Goal: Task Accomplishment & Management: Use online tool/utility

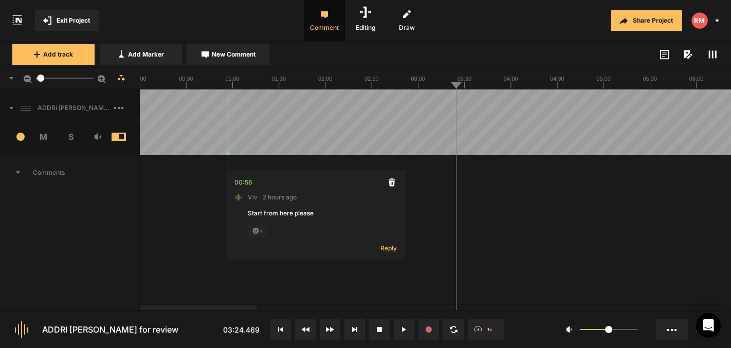
click at [666, 55] on icon at bounding box center [664, 55] width 9 height 10
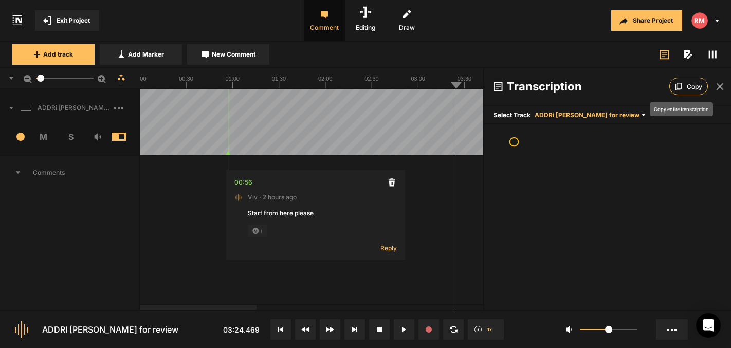
click at [687, 83] on span "Copy" at bounding box center [694, 87] width 15 height 14
click at [620, 115] on span "ADDRi [PERSON_NAME] for review" at bounding box center [587, 115] width 105 height 8
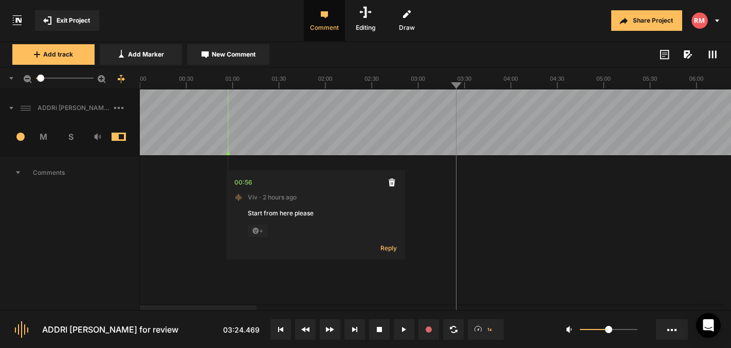
click at [666, 57] on icon at bounding box center [664, 55] width 9 height 10
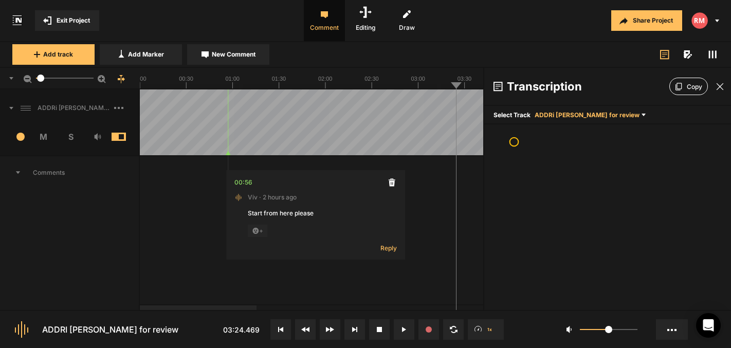
click at [714, 54] on icon at bounding box center [712, 54] width 8 height 8
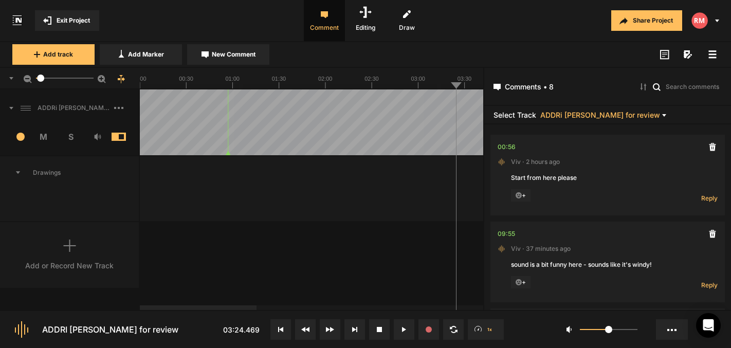
click at [714, 55] on rect at bounding box center [713, 54] width 8 height 2
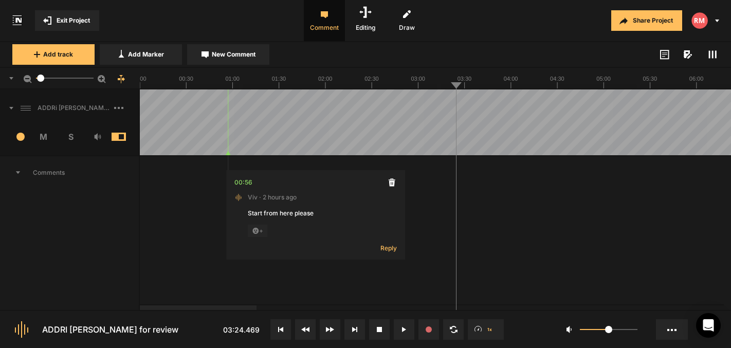
click at [713, 56] on icon at bounding box center [712, 54] width 8 height 8
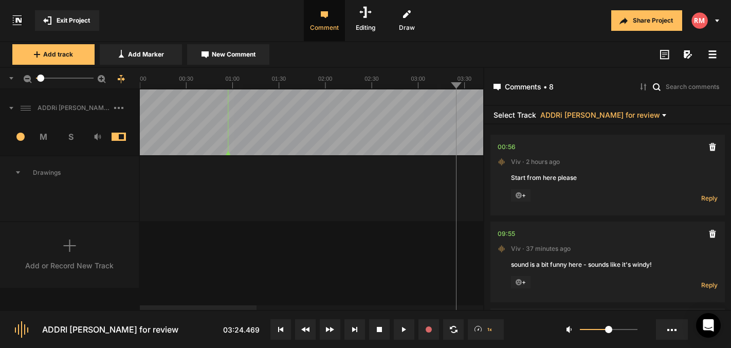
click at [713, 56] on icon at bounding box center [712, 54] width 8 height 8
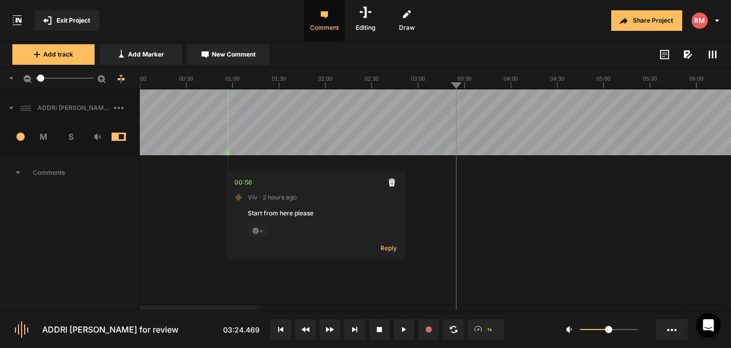
click at [687, 55] on icon at bounding box center [687, 54] width 6 height 8
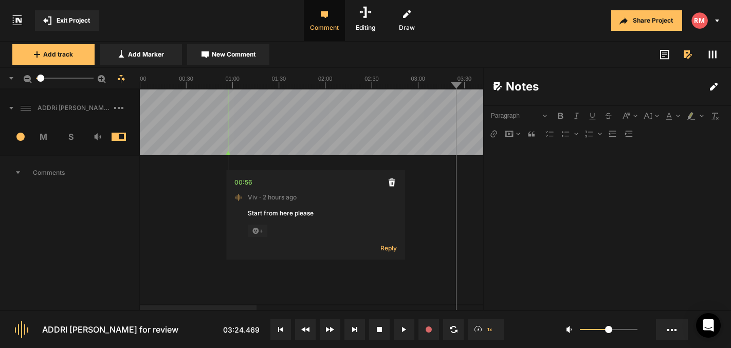
click at [687, 56] on icon at bounding box center [687, 54] width 6 height 8
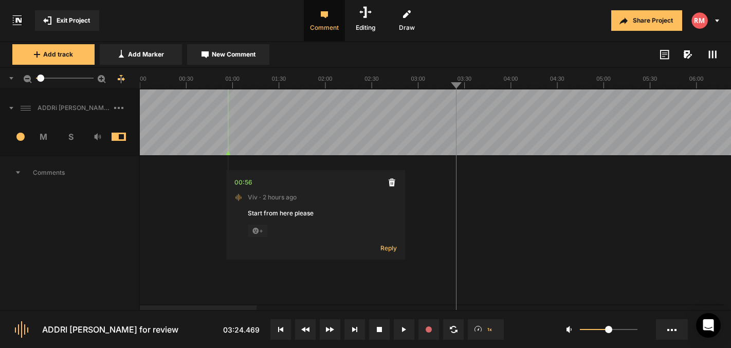
click at [668, 57] on icon at bounding box center [664, 55] width 9 height 10
click at [666, 56] on icon at bounding box center [664, 55] width 9 height 10
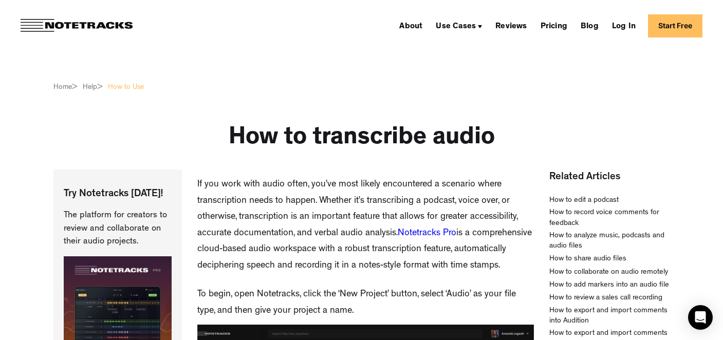
scroll to position [1275, 228]
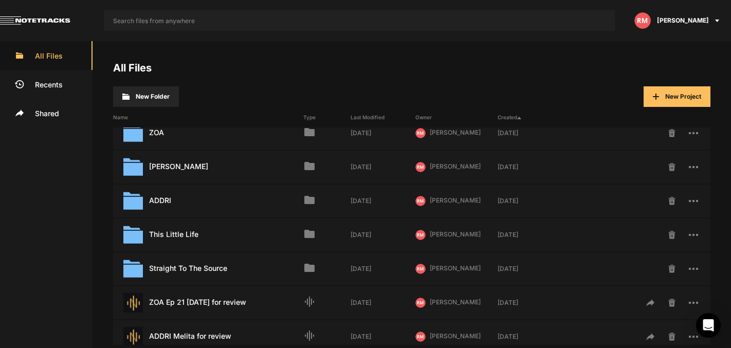
scroll to position [117, 0]
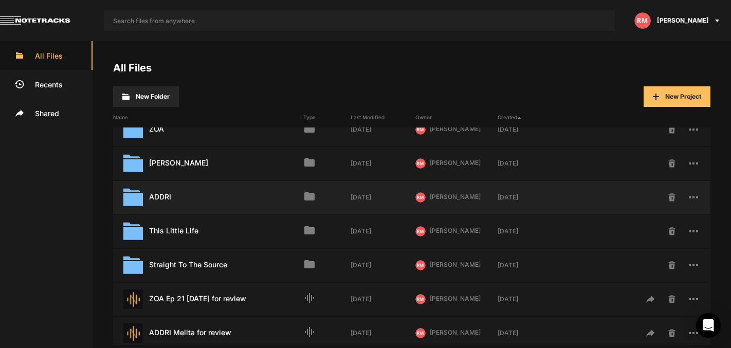
click at [174, 194] on div "ADDRI Last Modified: [DATE]" at bounding box center [208, 198] width 190 height 20
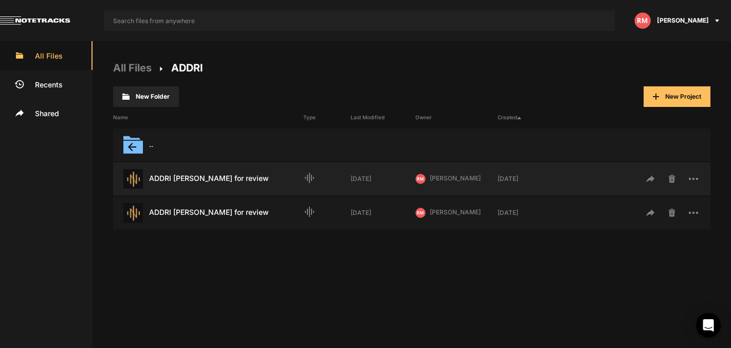
click at [212, 176] on div "ADDRI [PERSON_NAME] for review Last Modified: [DATE]" at bounding box center [208, 179] width 190 height 20
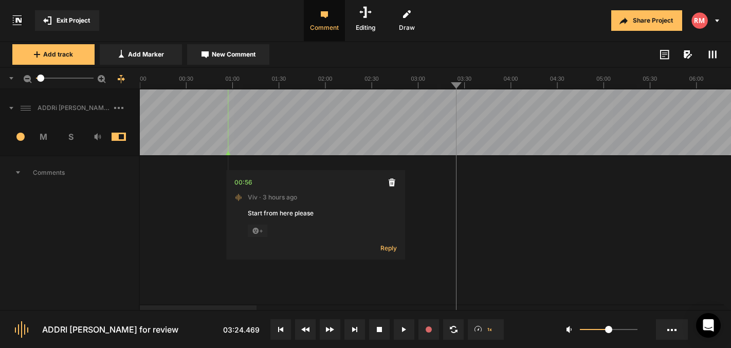
click at [662, 57] on icon at bounding box center [663, 56] width 3 height 1
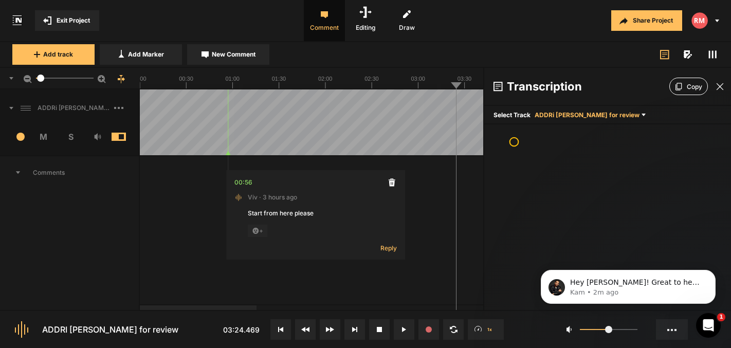
click at [77, 22] on span "Exit Project" at bounding box center [73, 20] width 33 height 9
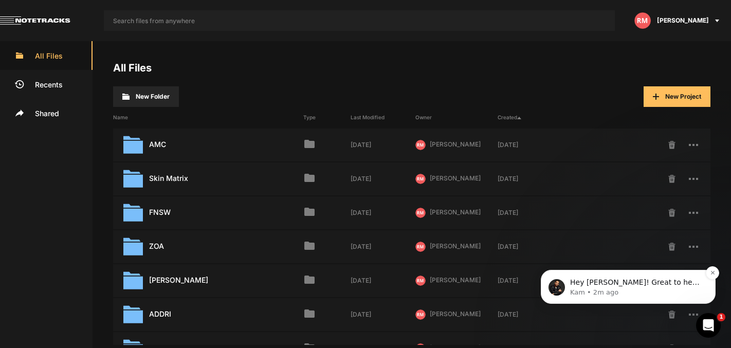
click at [611, 289] on p "Kam • 2m ago" at bounding box center [636, 292] width 133 height 9
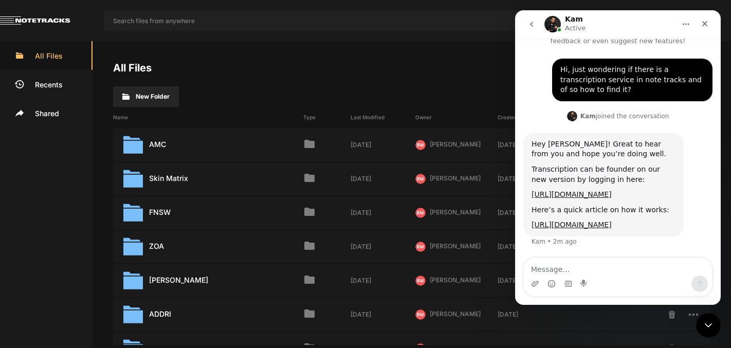
scroll to position [39, 0]
click at [643, 267] on textarea "Message…" at bounding box center [618, 266] width 188 height 17
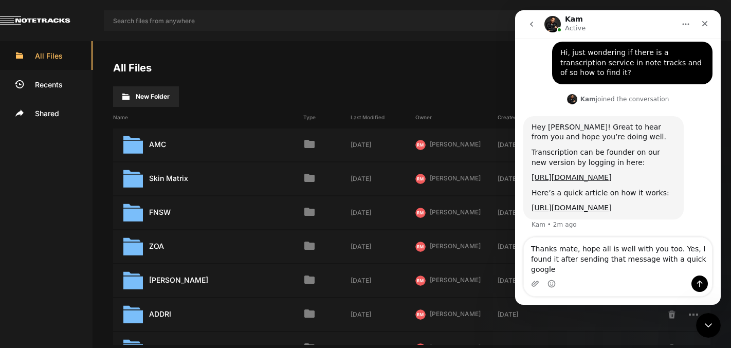
scroll to position [60, 0]
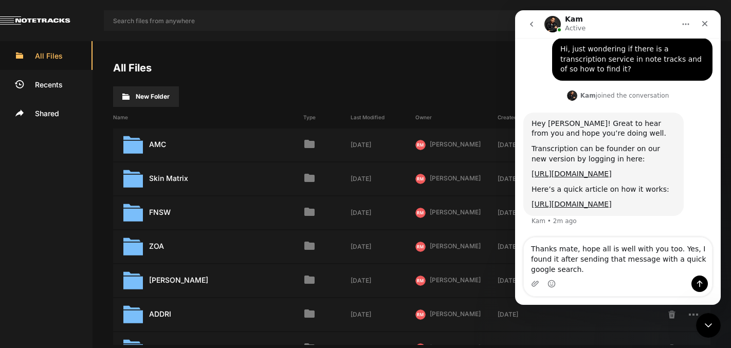
type textarea "Thanks mate, hope all is well with you too. Yes, I found it after sending that …"
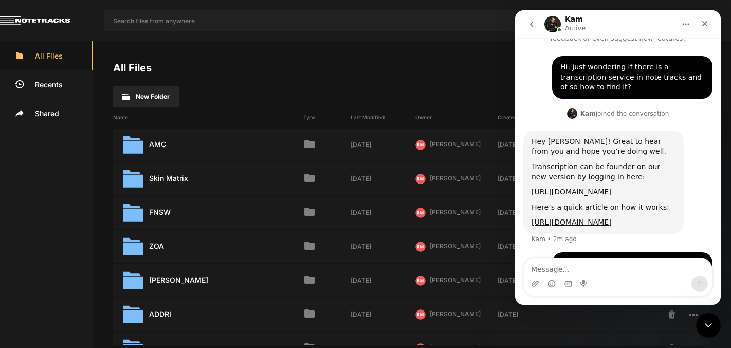
scroll to position [89, 0]
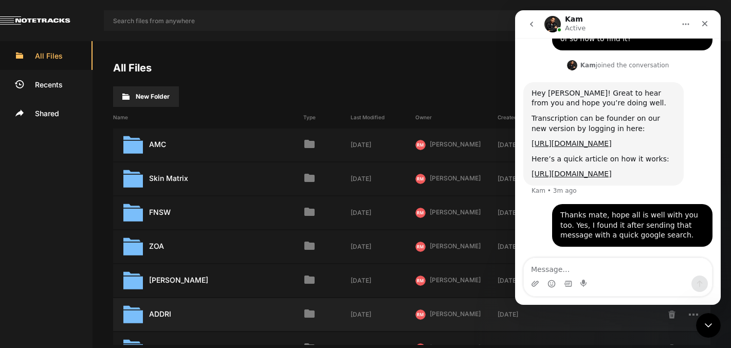
click at [162, 316] on div "ADDRI Last Modified: [DATE]" at bounding box center [208, 315] width 190 height 20
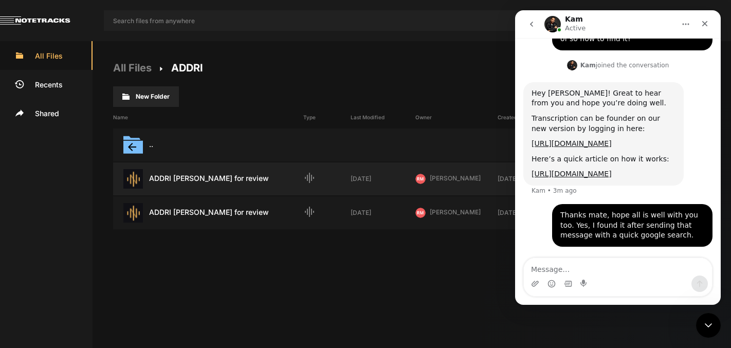
click at [252, 181] on div "ADDRI [PERSON_NAME] for review Last Modified: [DATE]" at bounding box center [208, 179] width 190 height 20
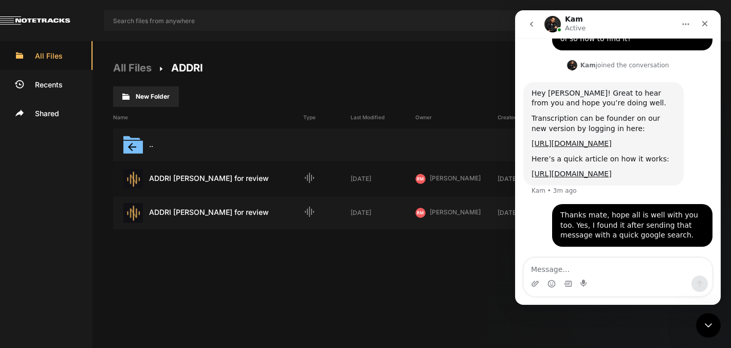
click at [252, 181] on div "ADDRI [PERSON_NAME] for review Last Modified: [DATE]" at bounding box center [208, 179] width 190 height 20
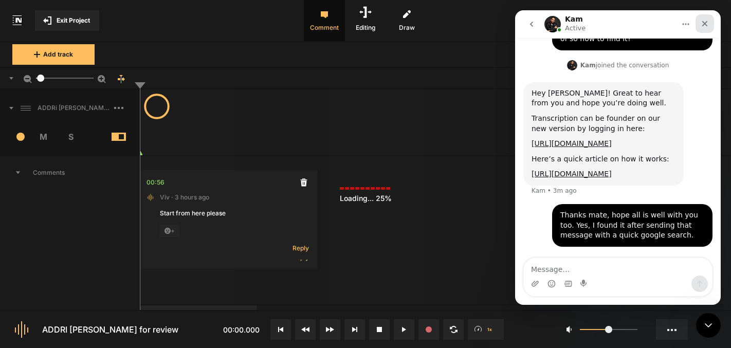
click at [706, 22] on icon "Close" at bounding box center [705, 24] width 6 height 6
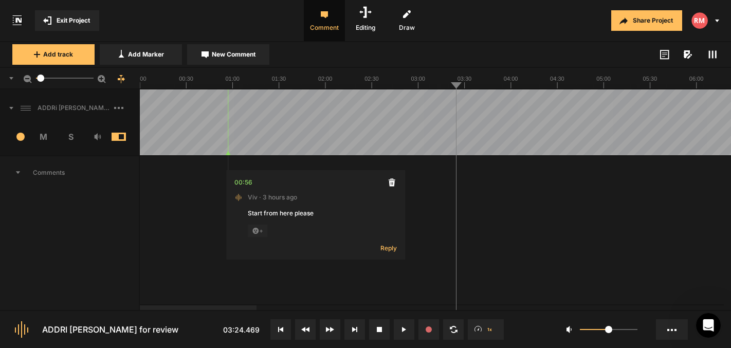
click at [665, 56] on icon at bounding box center [664, 55] width 9 height 10
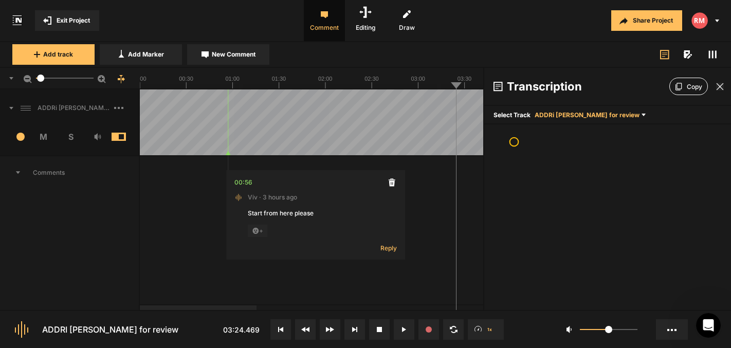
click at [716, 89] on icon at bounding box center [720, 87] width 8 height 8
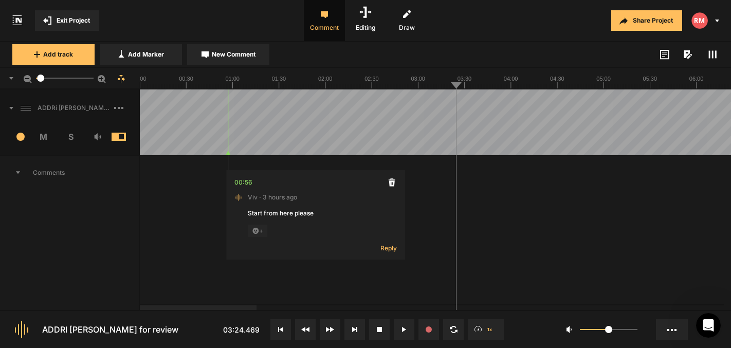
click at [665, 57] on icon at bounding box center [664, 55] width 9 height 10
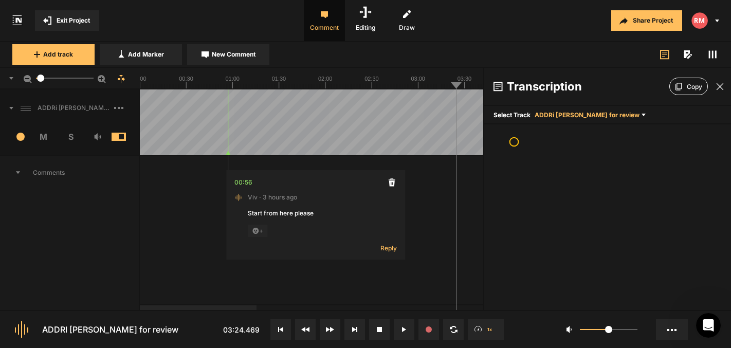
click at [641, 115] on icon at bounding box center [643, 115] width 4 height 3
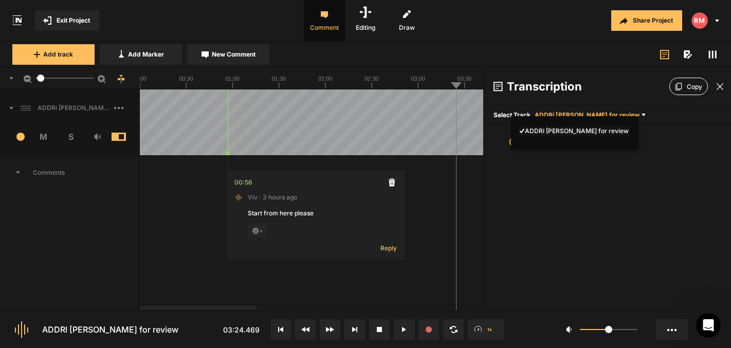
click at [603, 131] on span "ADDRi [PERSON_NAME] for review" at bounding box center [574, 131] width 111 height 10
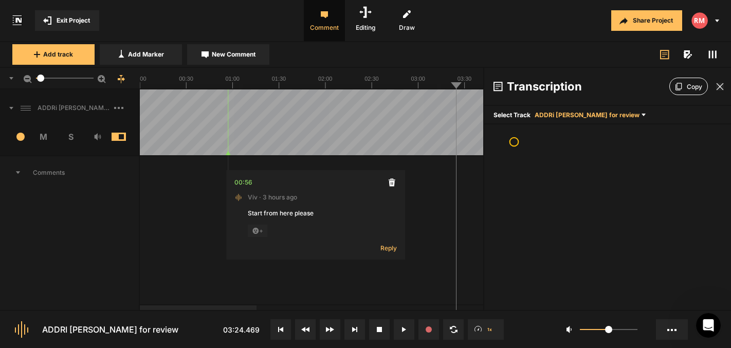
click at [718, 86] on icon at bounding box center [720, 87] width 8 height 8
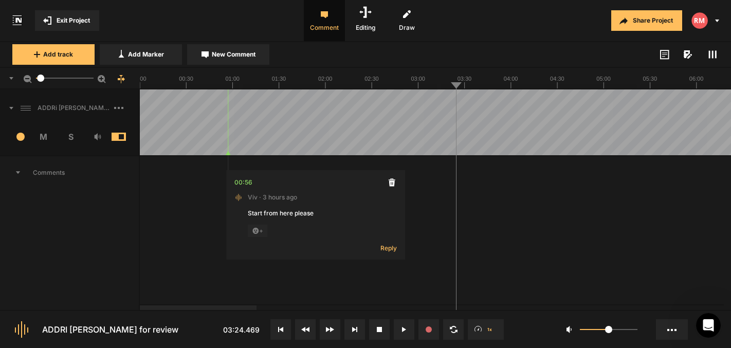
click at [667, 56] on icon at bounding box center [664, 55] width 9 height 10
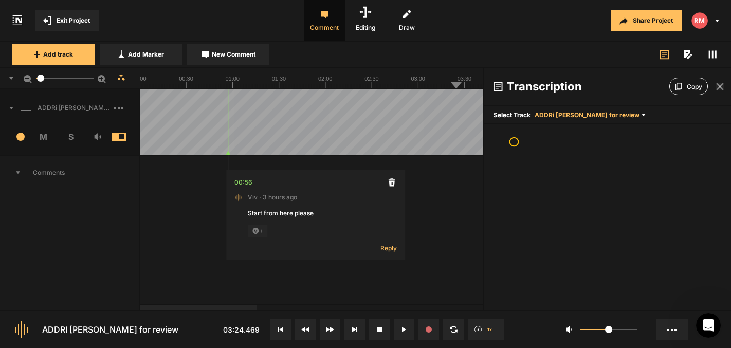
click at [719, 89] on icon at bounding box center [720, 87] width 8 height 8
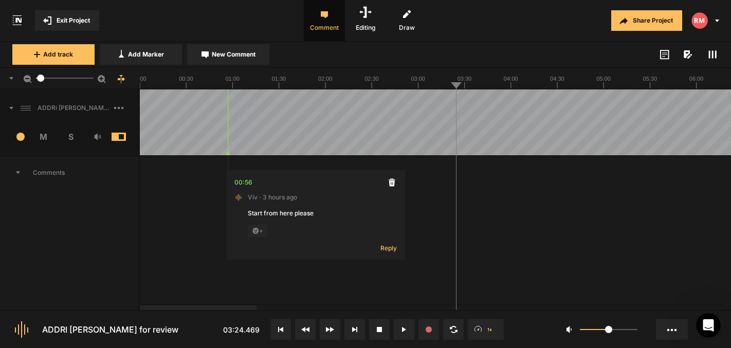
click at [67, 17] on span "Exit Project" at bounding box center [73, 20] width 33 height 9
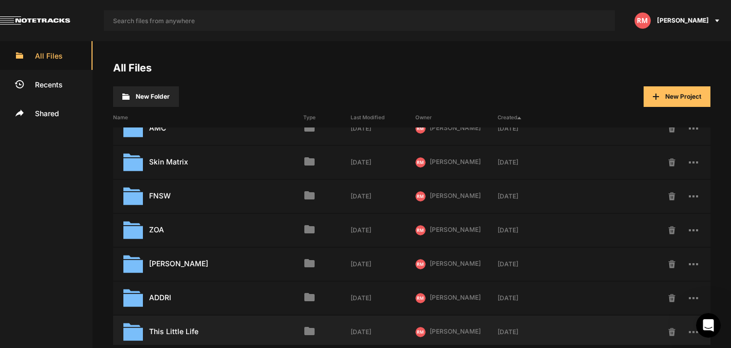
scroll to position [11, 0]
